Goal: Find specific page/section: Find specific page/section

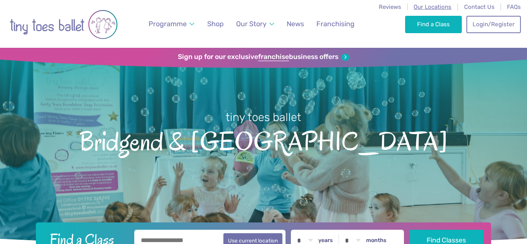
click at [430, 6] on span "Our Locations" at bounding box center [432, 6] width 38 height 7
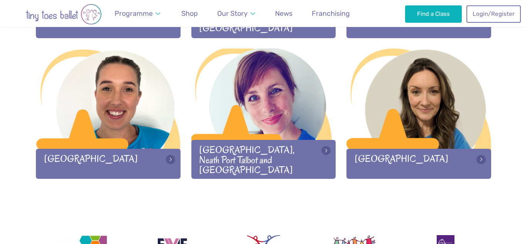
scroll to position [1078, 0]
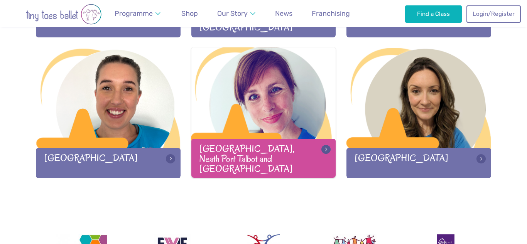
click at [271, 135] on div at bounding box center [263, 98] width 145 height 102
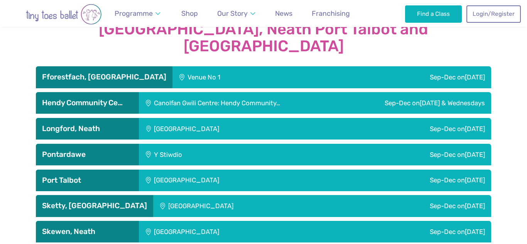
scroll to position [1297, 0]
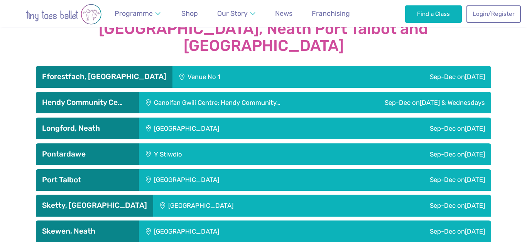
click at [100, 124] on h3 "Longford, Neath" at bounding box center [87, 128] width 91 height 9
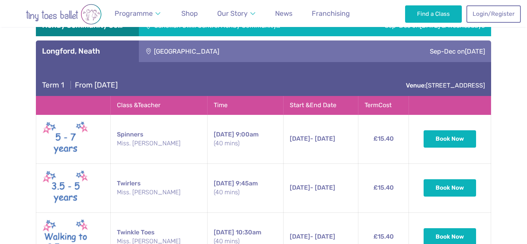
scroll to position [1330, 0]
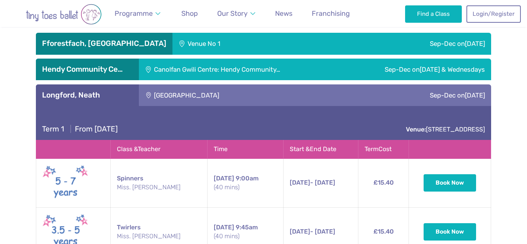
click at [113, 91] on h3 "Longford, Neath" at bounding box center [87, 95] width 91 height 9
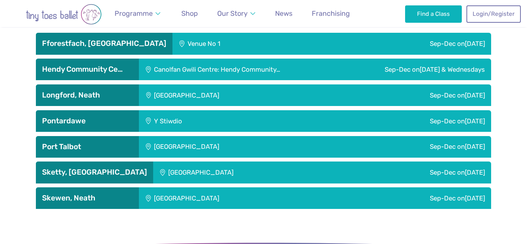
click at [108, 194] on h3 "Skewen, Neath" at bounding box center [87, 198] width 91 height 9
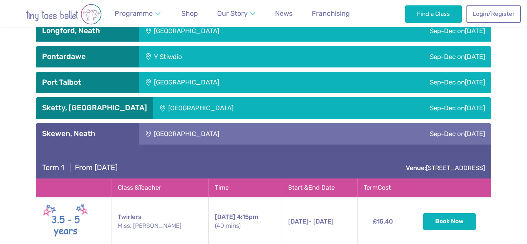
scroll to position [1394, 0]
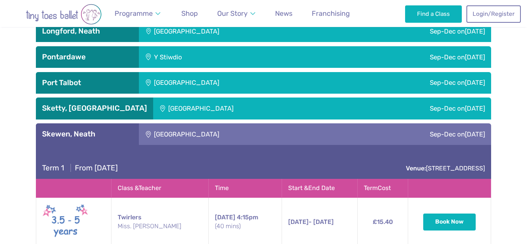
click at [121, 130] on h3 "Skewen, Neath" at bounding box center [87, 134] width 91 height 9
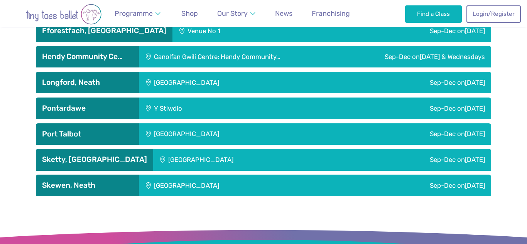
scroll to position [1341, 0]
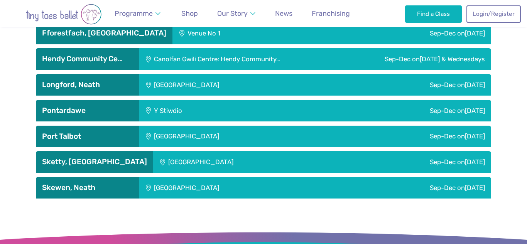
click at [125, 80] on h3 "Longford, Neath" at bounding box center [87, 84] width 91 height 9
